Goal: Transaction & Acquisition: Purchase product/service

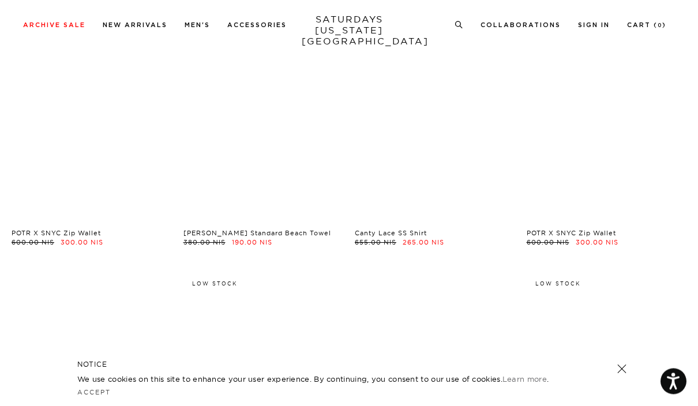
scroll to position [7061, 0]
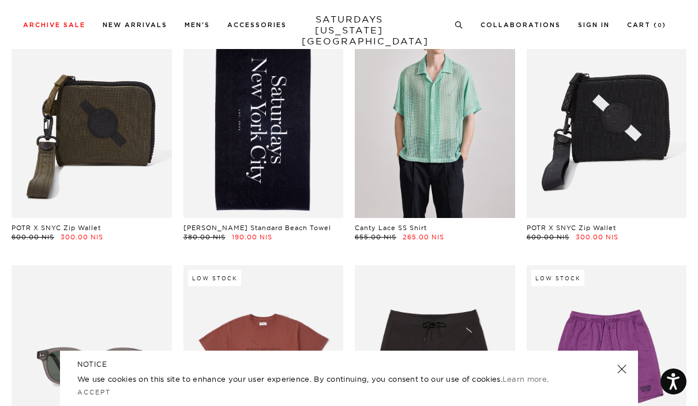
click at [618, 377] on link at bounding box center [621, 369] width 16 height 16
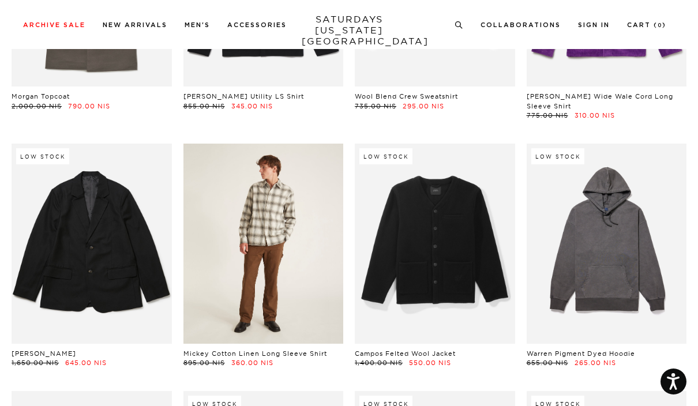
scroll to position [16171, 0]
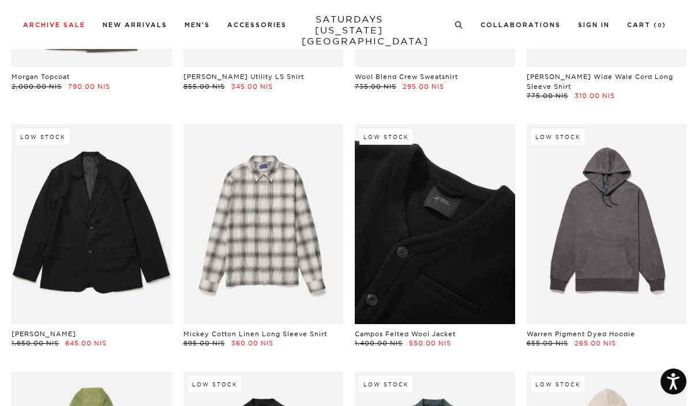
click at [398, 146] on link at bounding box center [435, 224] width 160 height 200
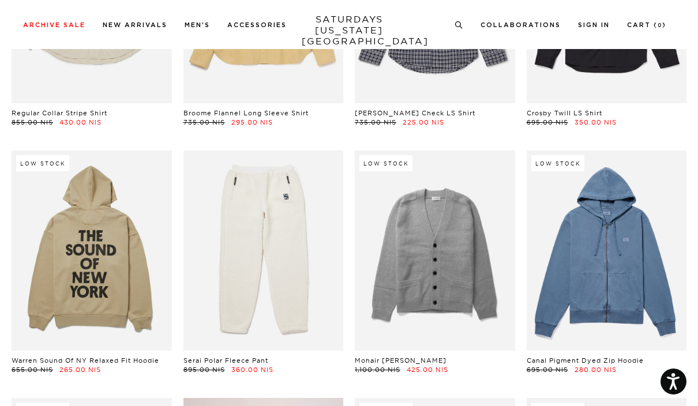
scroll to position [17648, 0]
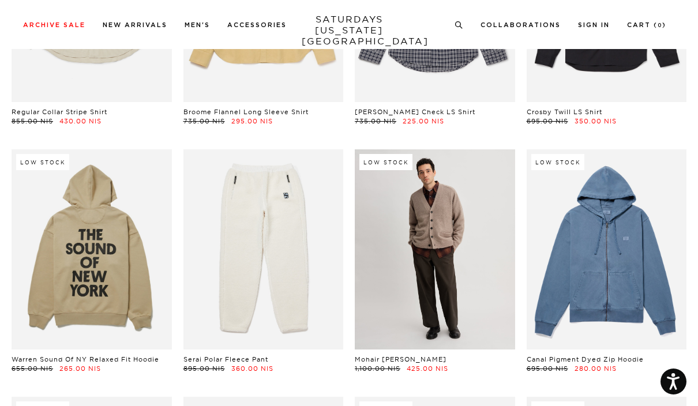
click at [439, 149] on link at bounding box center [435, 249] width 160 height 200
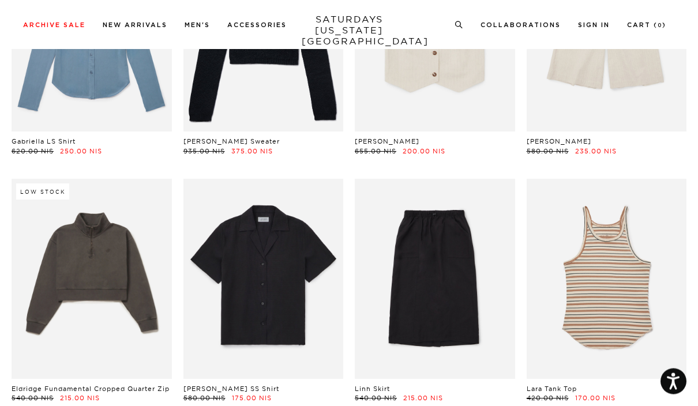
scroll to position [21394, 0]
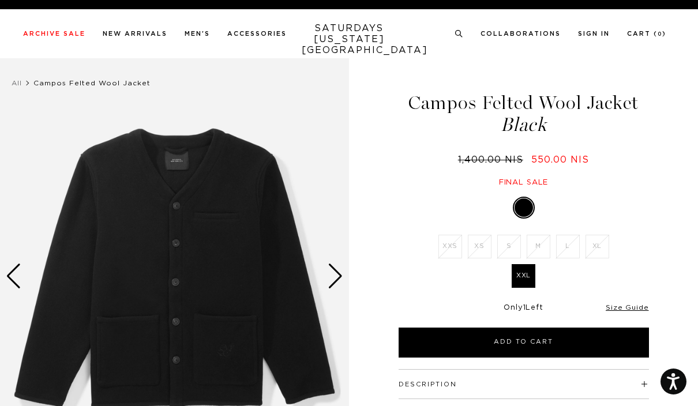
select select "recent"
